Goal: Task Accomplishment & Management: Use online tool/utility

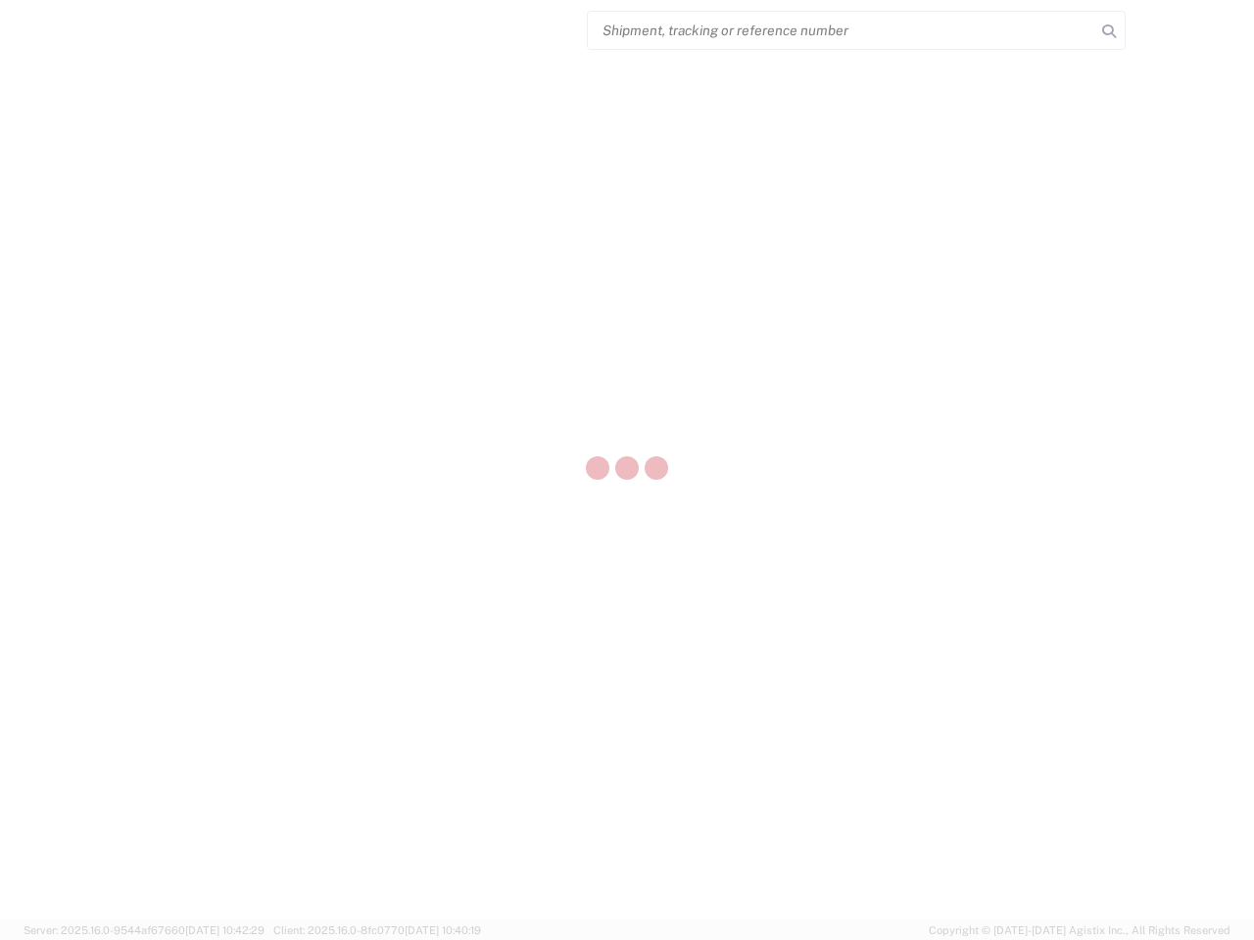
select select "US"
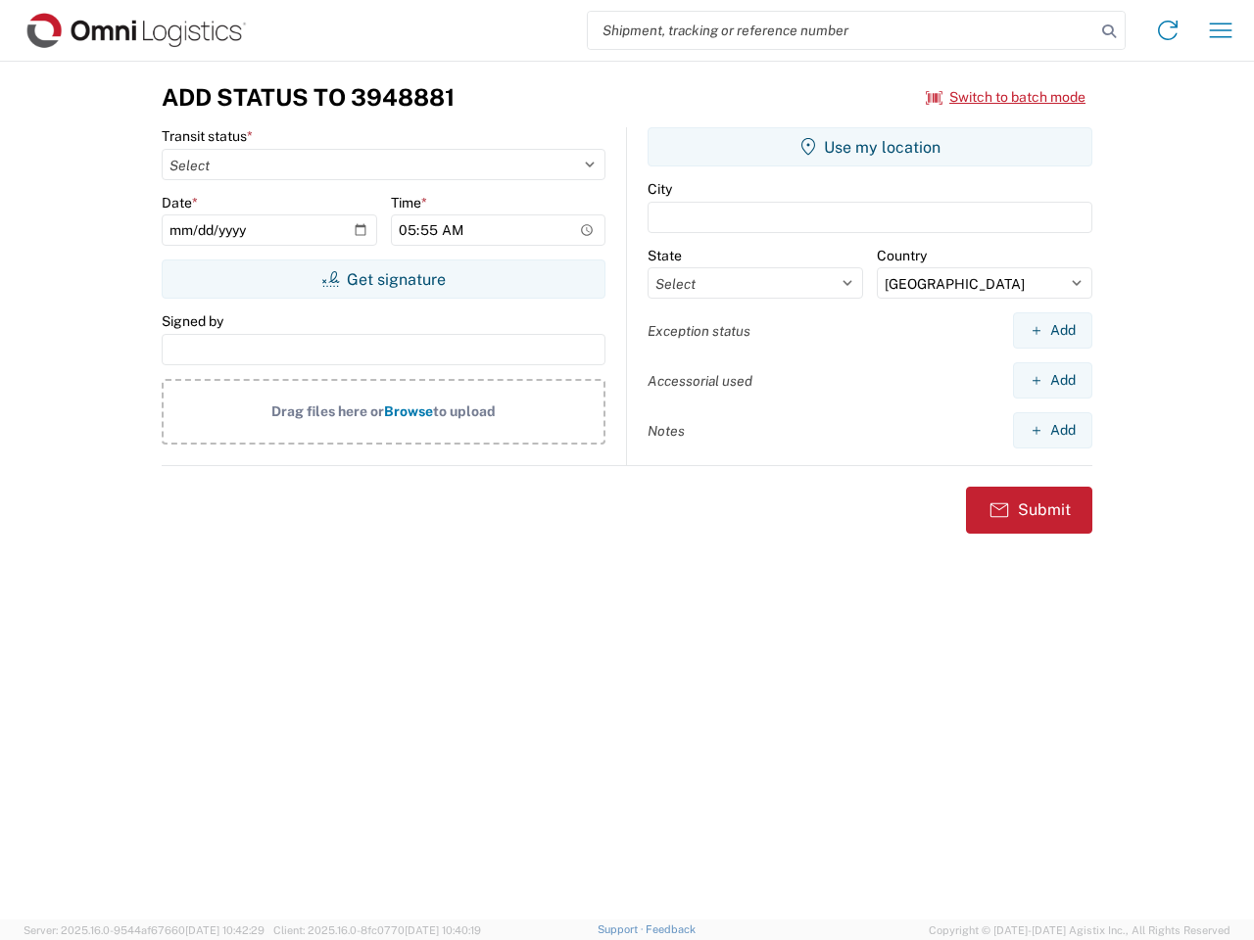
click at [841, 30] on input "search" at bounding box center [841, 30] width 507 height 37
click at [1109, 31] on icon at bounding box center [1108, 31] width 27 height 27
click at [1168, 30] on icon at bounding box center [1167, 30] width 31 height 31
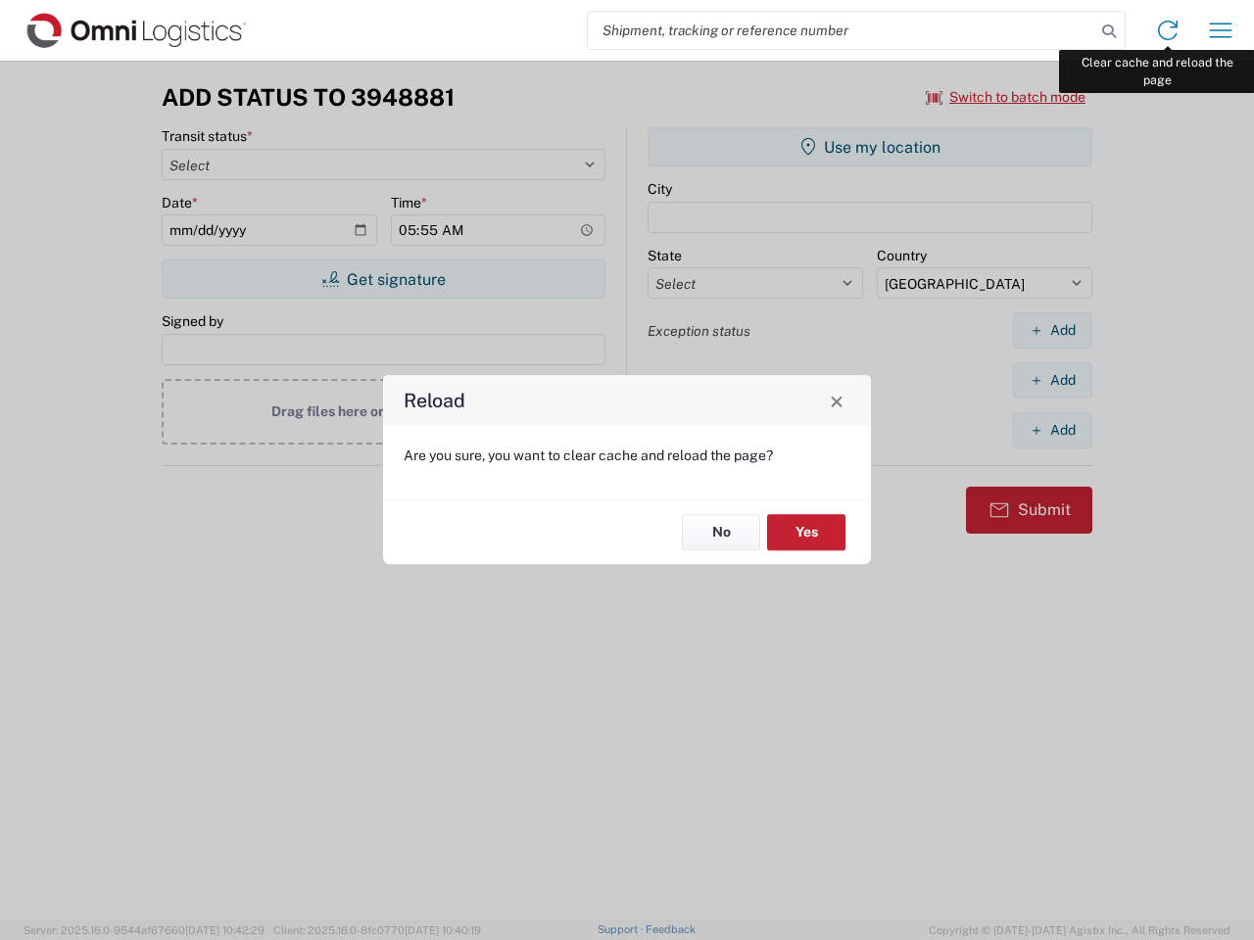
click at [1221, 30] on div "Reload Are you sure, you want to clear cache and reload the page? No Yes" at bounding box center [627, 470] width 1254 height 940
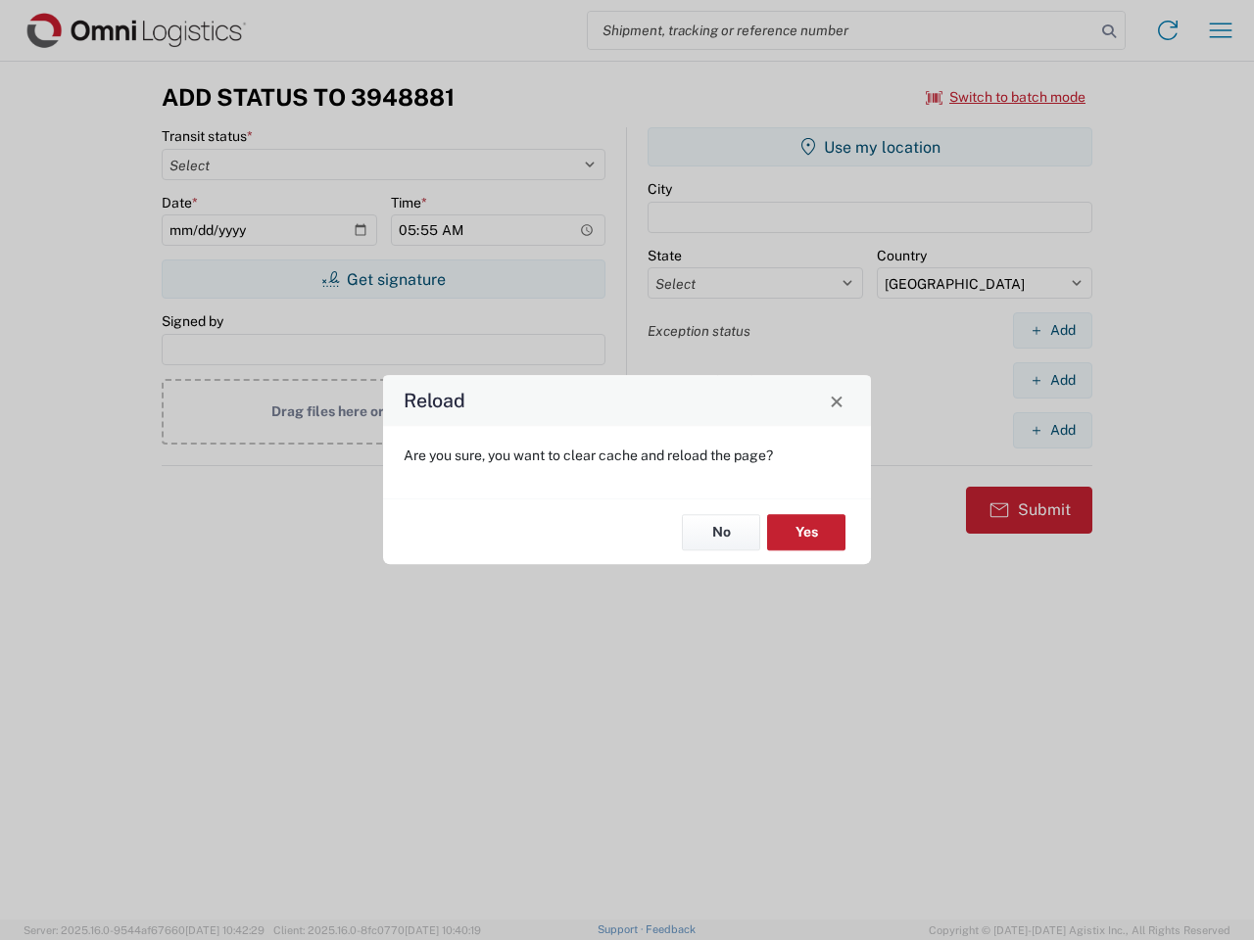
click at [1006, 97] on div "Reload Are you sure, you want to clear cache and reload the page? No Yes" at bounding box center [627, 470] width 1254 height 940
click at [383, 279] on div "Reload Are you sure, you want to clear cache and reload the page? No Yes" at bounding box center [627, 470] width 1254 height 940
click at [870, 147] on div "Reload Are you sure, you want to clear cache and reload the page? No Yes" at bounding box center [627, 470] width 1254 height 940
click at [1052, 330] on div "Reload Are you sure, you want to clear cache and reload the page? No Yes" at bounding box center [627, 470] width 1254 height 940
click at [1052, 380] on div "Reload Are you sure, you want to clear cache and reload the page? No Yes" at bounding box center [627, 470] width 1254 height 940
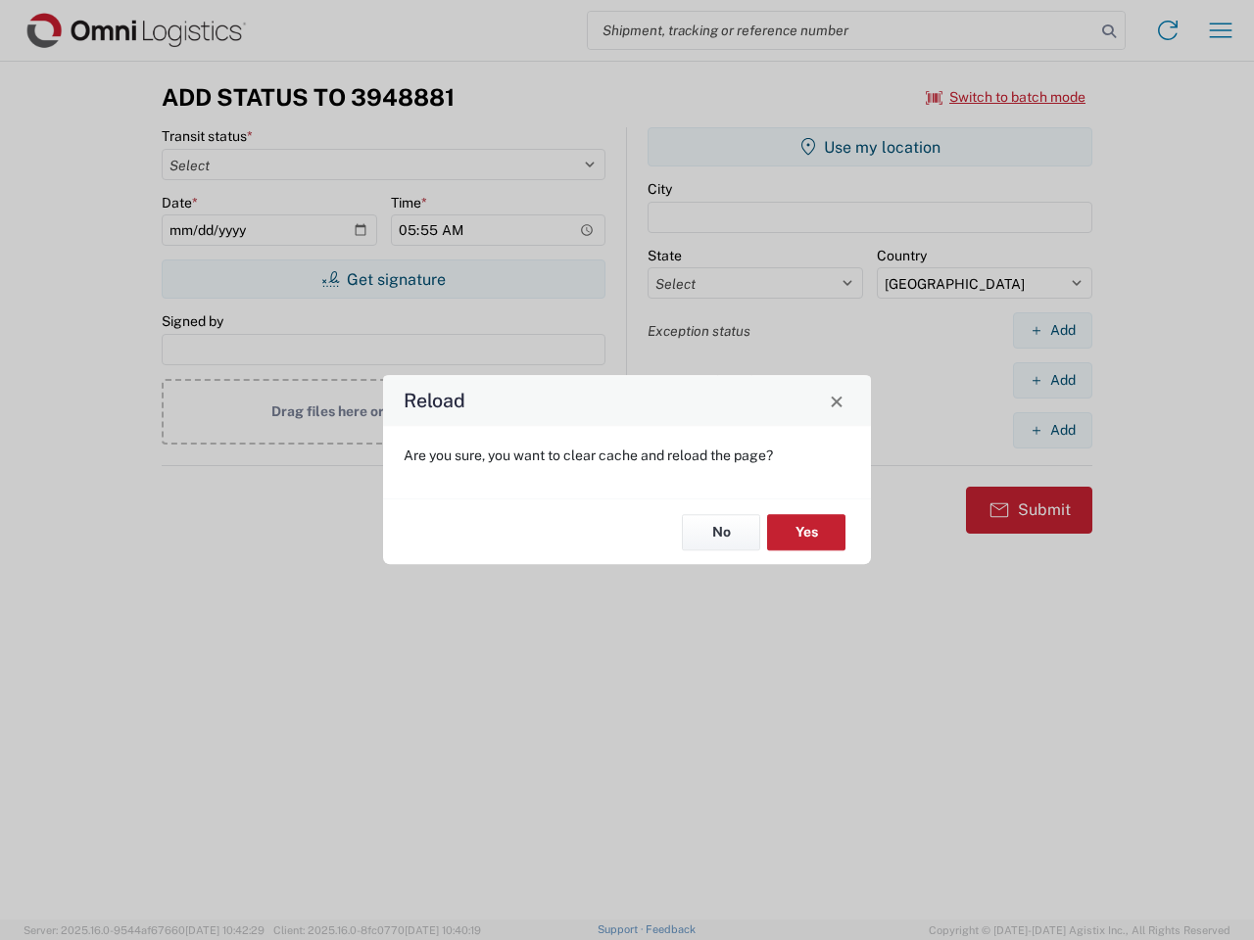
click at [1052, 430] on div "Reload Are you sure, you want to clear cache and reload the page? No Yes" at bounding box center [627, 470] width 1254 height 940
